Goal: Task Accomplishment & Management: Manage account settings

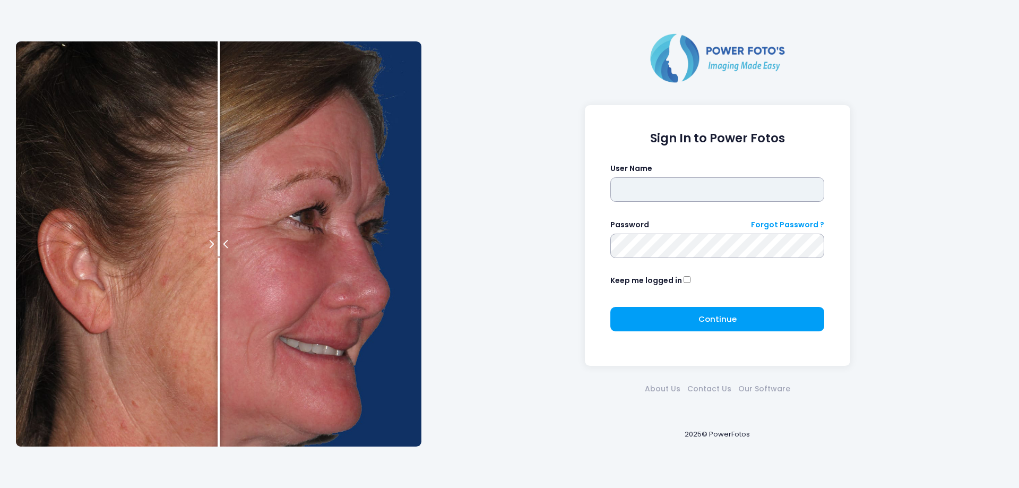
click at [747, 193] on input "text" at bounding box center [717, 189] width 214 height 24
type input "***"
click at [672, 185] on input "text" at bounding box center [717, 189] width 214 height 24
type input "*"
